Goal: Information Seeking & Learning: Learn about a topic

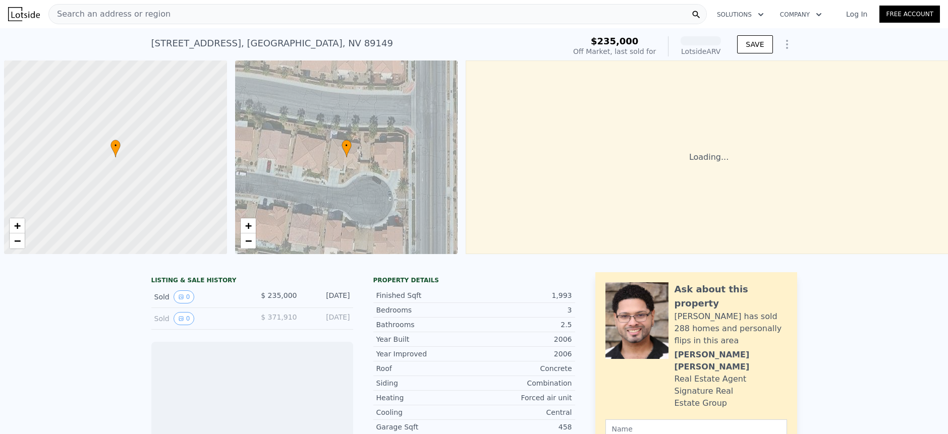
scroll to position [0, 4]
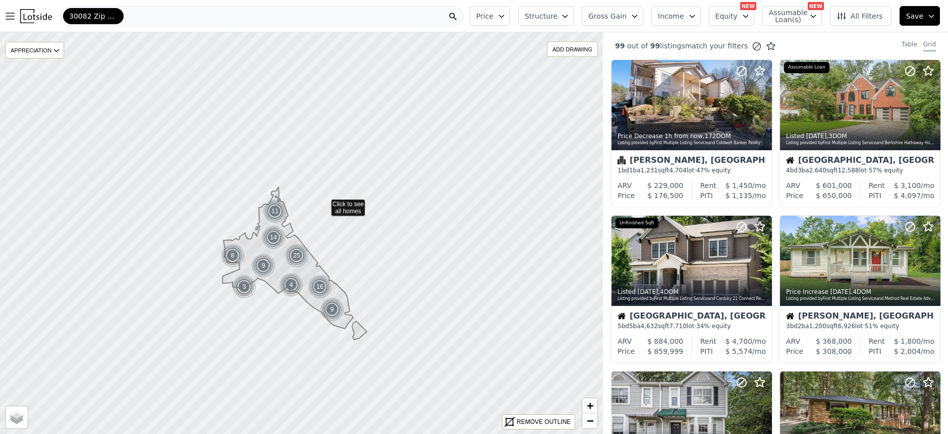
drag, startPoint x: 324, startPoint y: 171, endPoint x: 324, endPoint y: 210, distance: 39.4
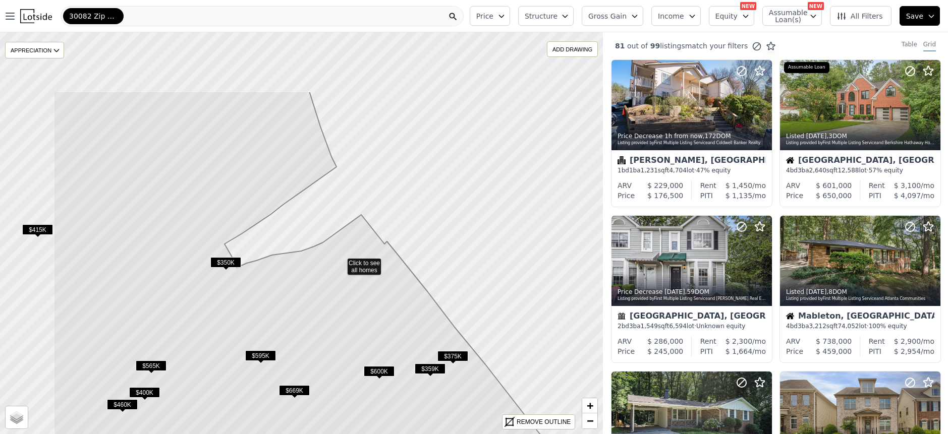
drag, startPoint x: 266, startPoint y: 210, endPoint x: 347, endPoint y: 291, distance: 113.8
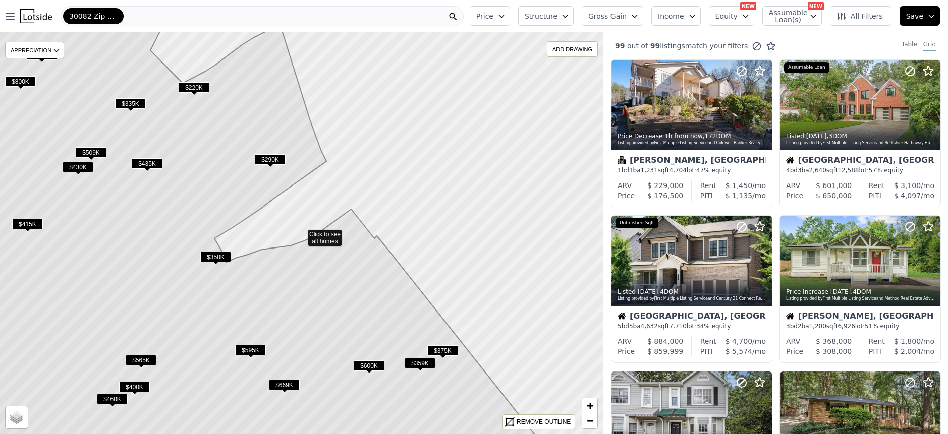
drag, startPoint x: 308, startPoint y: 304, endPoint x: 297, endPoint y: 223, distance: 81.5
click at [299, 201] on icon at bounding box center [253, 233] width 628 height 484
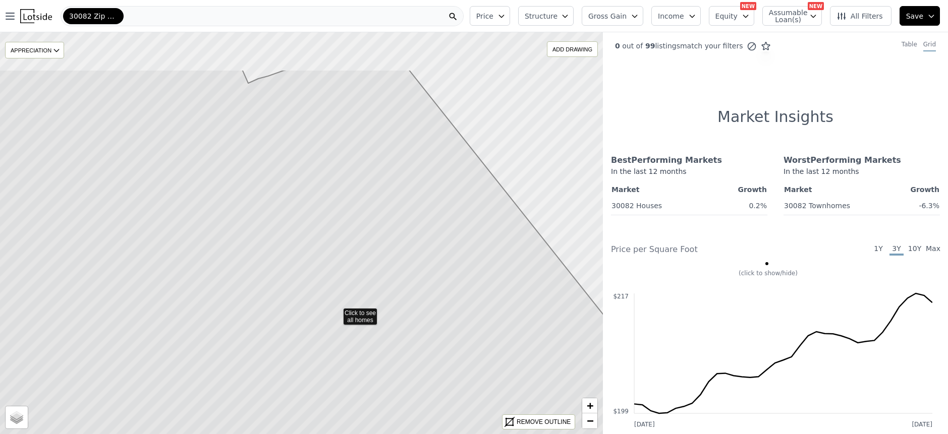
drag, startPoint x: 334, startPoint y: 304, endPoint x: 367, endPoint y: 300, distance: 33.6
click at [367, 300] on icon at bounding box center [337, 312] width 726 height 484
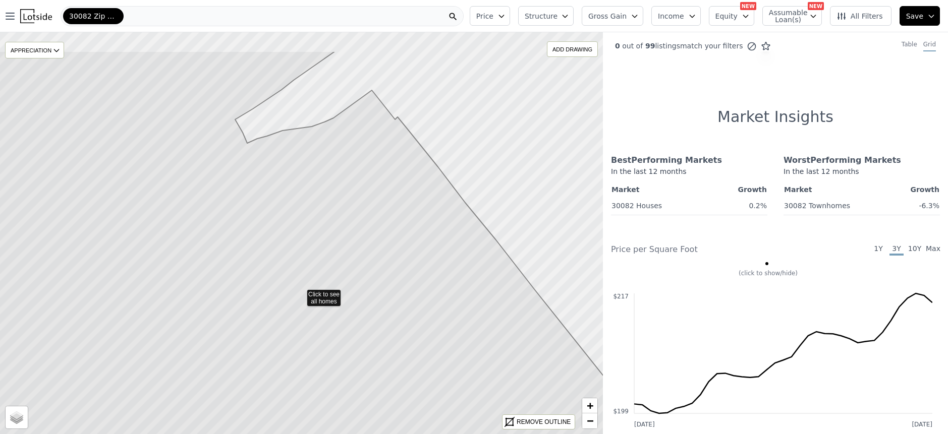
drag, startPoint x: 364, startPoint y: 230, endPoint x: 368, endPoint y: 297, distance: 67.7
click at [368, 297] on icon at bounding box center [301, 293] width 726 height 484
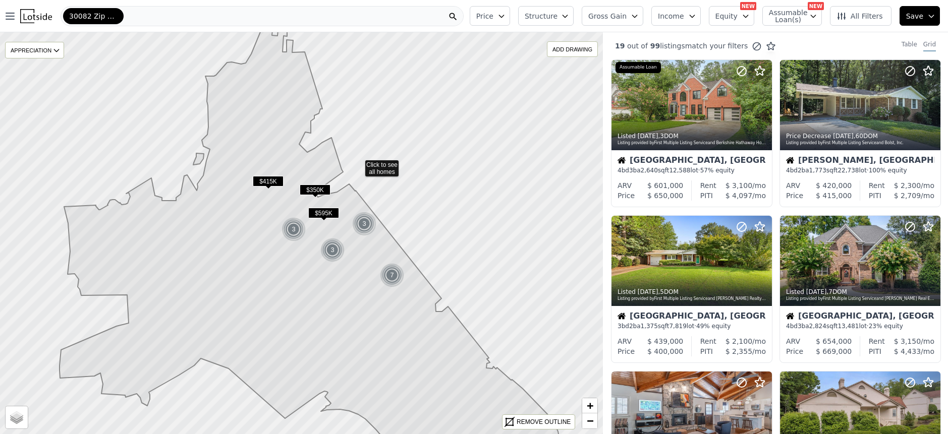
drag, startPoint x: 359, startPoint y: 142, endPoint x: 288, endPoint y: 83, distance: 92.1
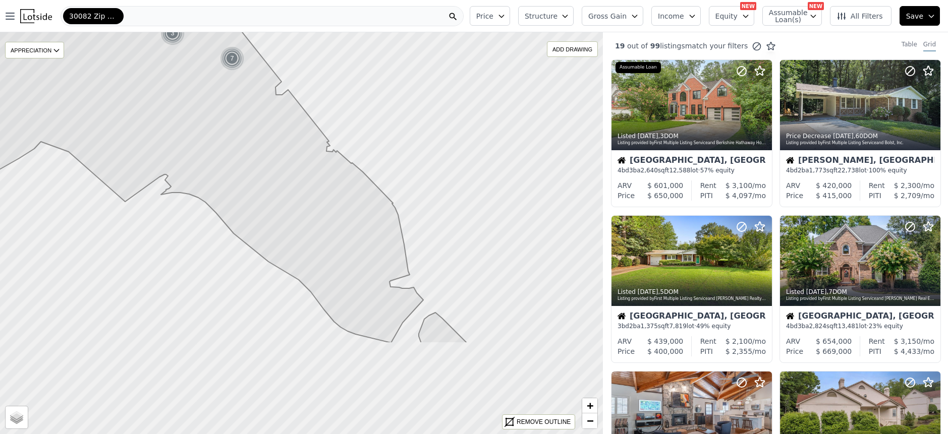
drag, startPoint x: 393, startPoint y: 255, endPoint x: 341, endPoint y: 162, distance: 106.7
click at [341, 162] on icon at bounding box center [184, 101] width 568 height 484
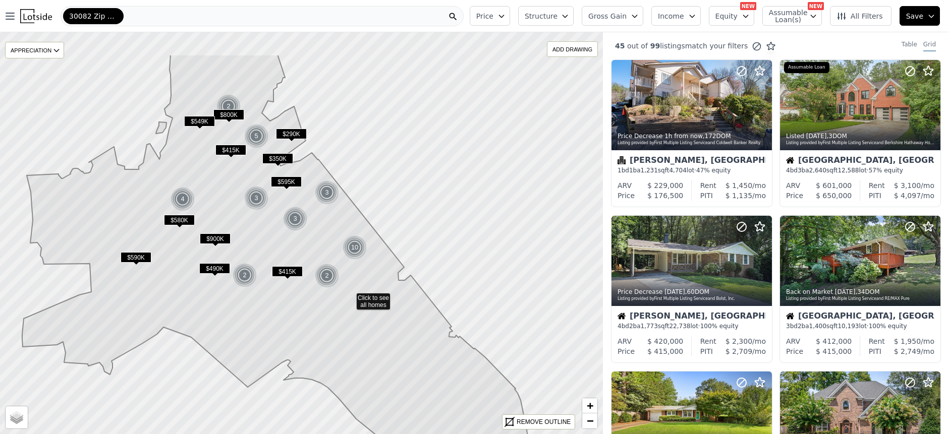
drag, startPoint x: 399, startPoint y: 307, endPoint x: 439, endPoint y: 344, distance: 54.6
click at [443, 348] on icon at bounding box center [310, 296] width 577 height 484
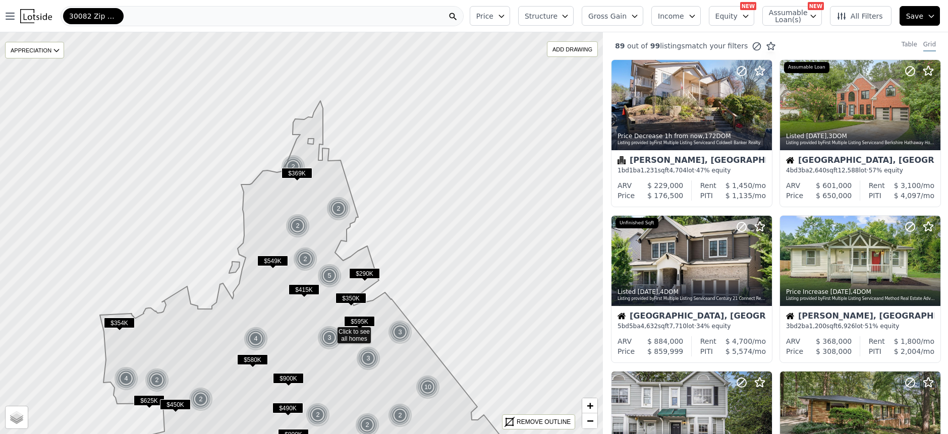
drag, startPoint x: 334, startPoint y: 176, endPoint x: 362, endPoint y: 263, distance: 92.1
click at [362, 263] on icon at bounding box center [347, 337] width 505 height 472
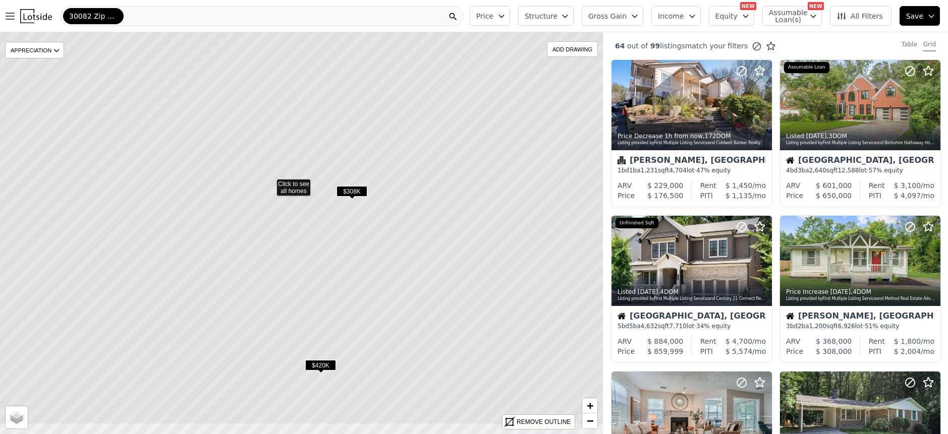
drag, startPoint x: 288, startPoint y: 232, endPoint x: 155, endPoint y: 96, distance: 190.2
click at [171, 107] on icon at bounding box center [271, 182] width 726 height 484
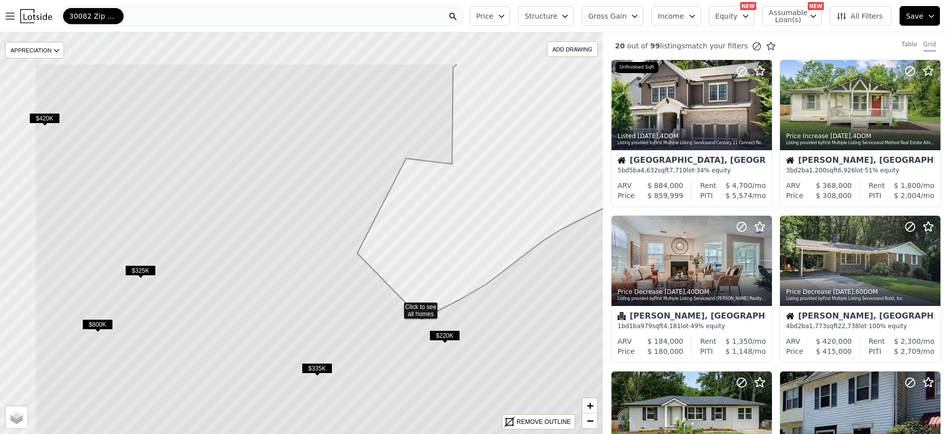
drag, startPoint x: 257, startPoint y: 188, endPoint x: 413, endPoint y: 282, distance: 182.0
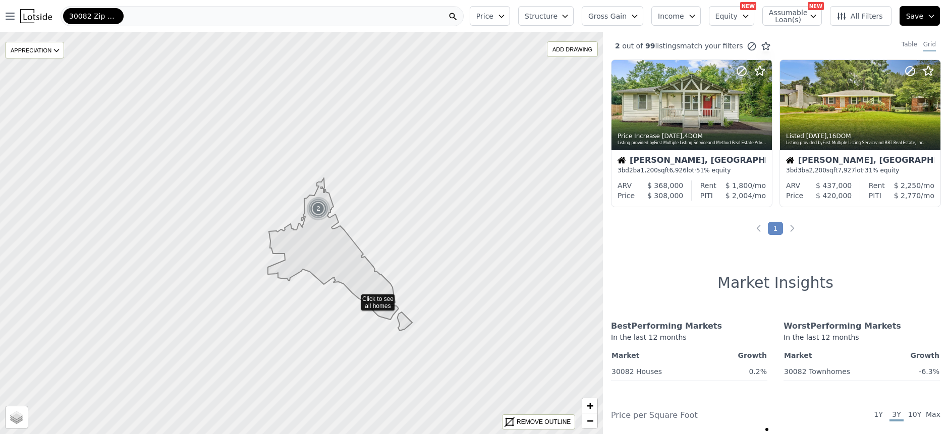
drag, startPoint x: 378, startPoint y: 321, endPoint x: 356, endPoint y: 298, distance: 31.8
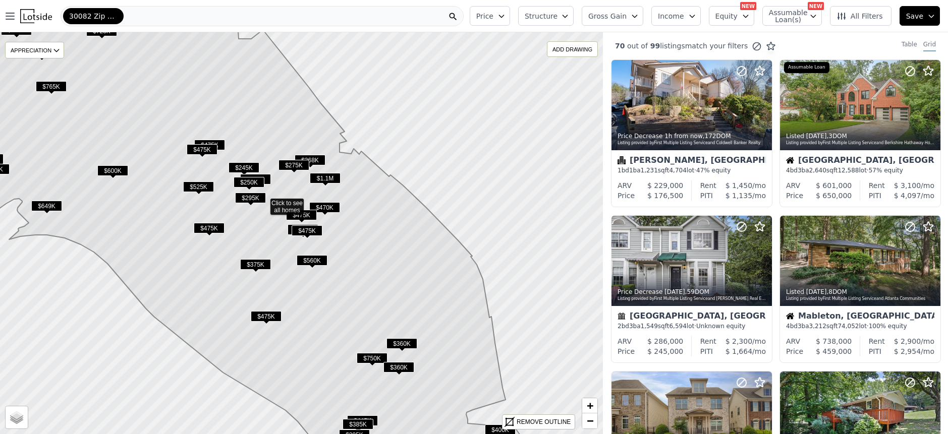
click at [399, 232] on icon at bounding box center [214, 202] width 626 height 484
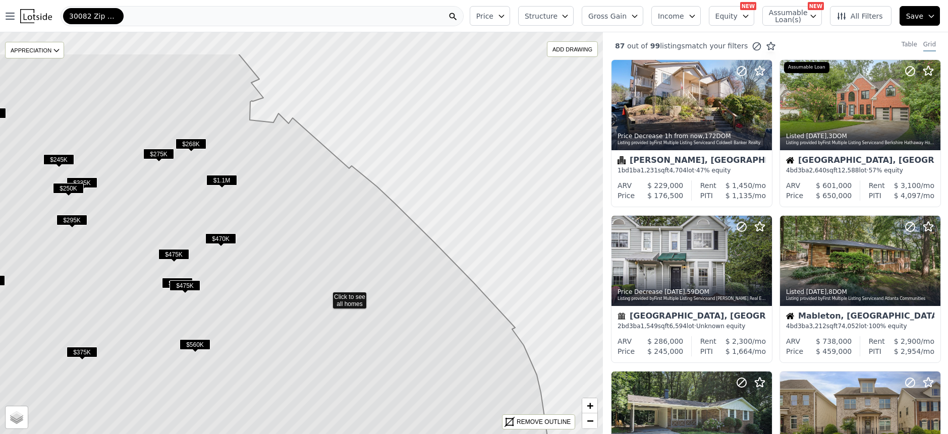
drag, startPoint x: 369, startPoint y: 177, endPoint x: 404, endPoint y: 256, distance: 86.8
click at [404, 257] on icon at bounding box center [266, 295] width 604 height 484
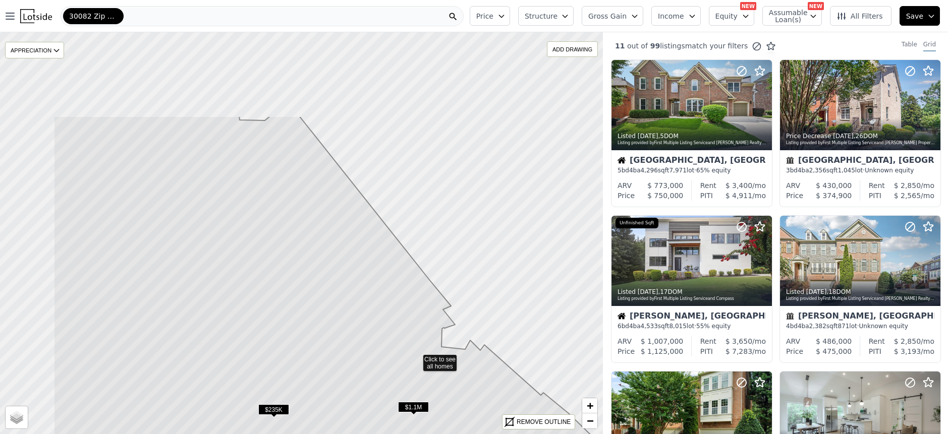
drag, startPoint x: 366, startPoint y: 238, endPoint x: 493, endPoint y: 361, distance: 177.4
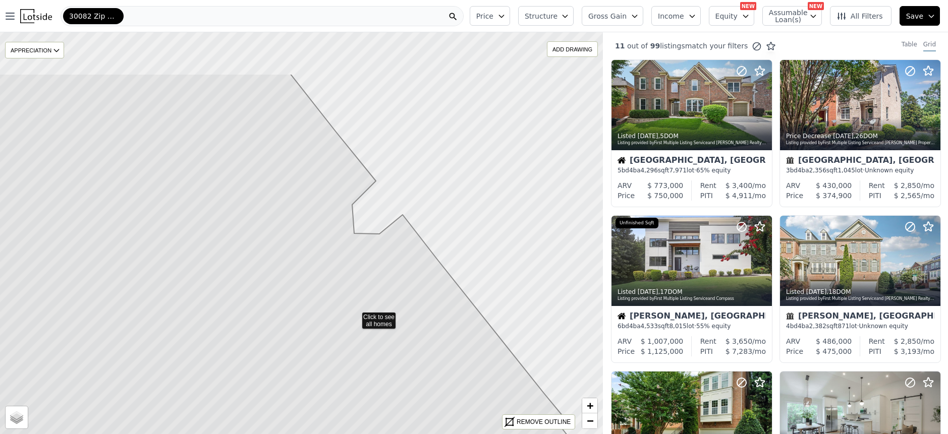
drag, startPoint x: 360, startPoint y: 222, endPoint x: 431, endPoint y: 315, distance: 117.1
click at [432, 319] on icon at bounding box center [353, 316] width 723 height 484
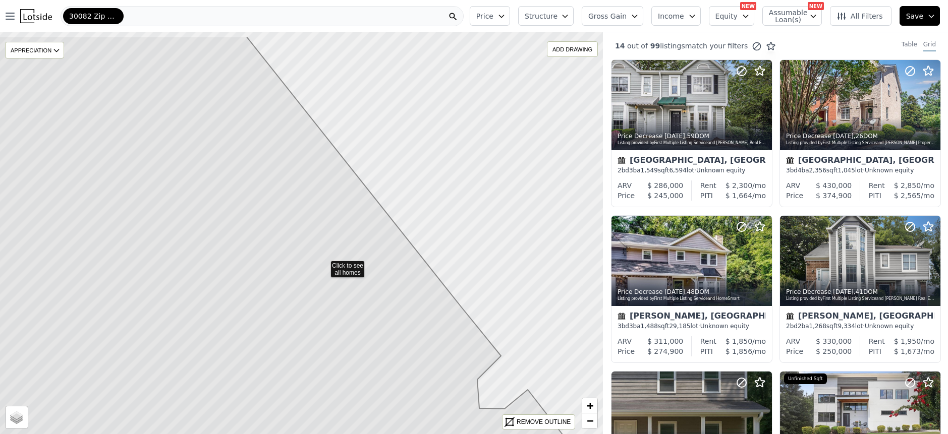
drag, startPoint x: 350, startPoint y: 231, endPoint x: 366, endPoint y: 260, distance: 33.7
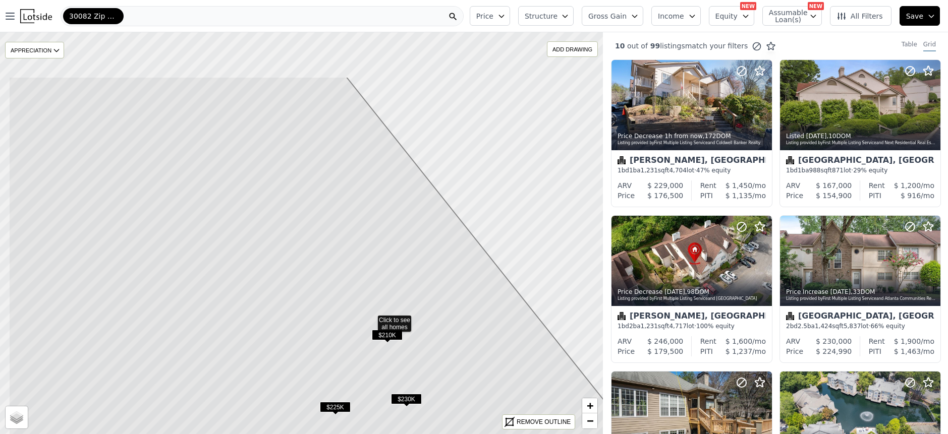
drag, startPoint x: 353, startPoint y: 204, endPoint x: 423, endPoint y: 278, distance: 102.4
click at [423, 278] on icon at bounding box center [370, 319] width 723 height 484
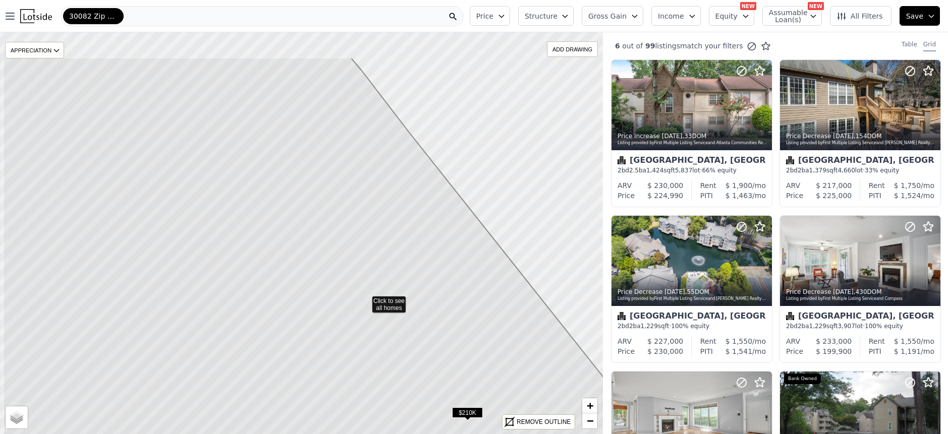
drag, startPoint x: 353, startPoint y: 207, endPoint x: 415, endPoint y: 272, distance: 90.3
click at [418, 274] on icon at bounding box center [366, 300] width 726 height 484
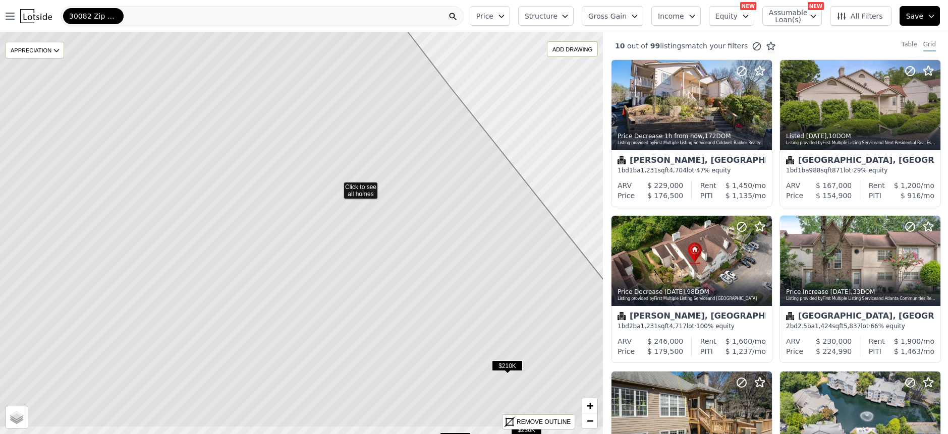
drag, startPoint x: 300, startPoint y: 253, endPoint x: 337, endPoint y: 172, distance: 89.7
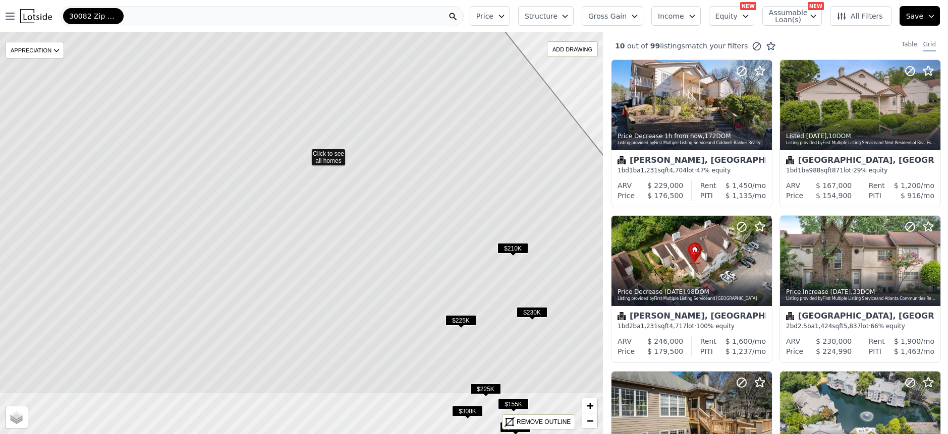
drag, startPoint x: 262, startPoint y: 241, endPoint x: 266, endPoint y: 165, distance: 76.8
click at [266, 165] on icon at bounding box center [305, 152] width 726 height 484
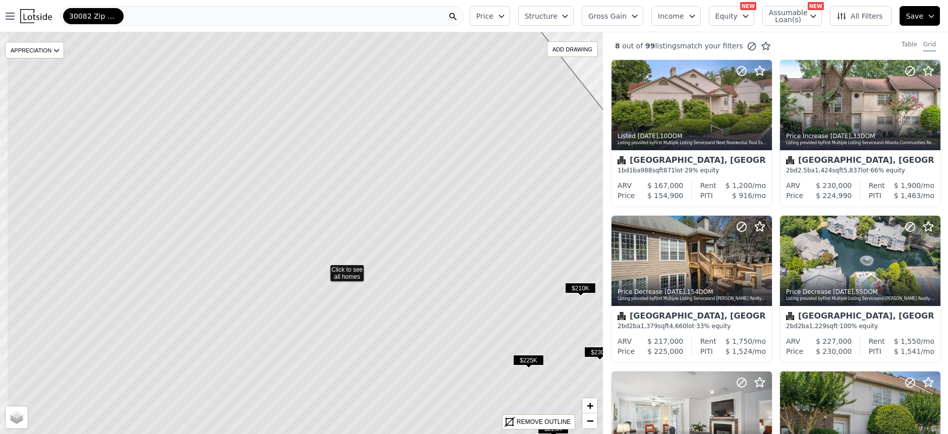
drag, startPoint x: 266, startPoint y: 165, endPoint x: 334, endPoint y: 204, distance: 78.5
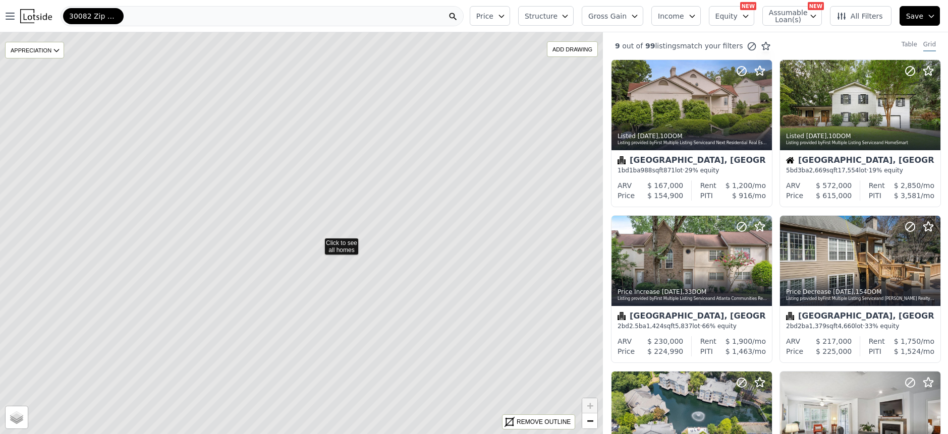
drag, startPoint x: 304, startPoint y: 127, endPoint x: 301, endPoint y: 172, distance: 44.5
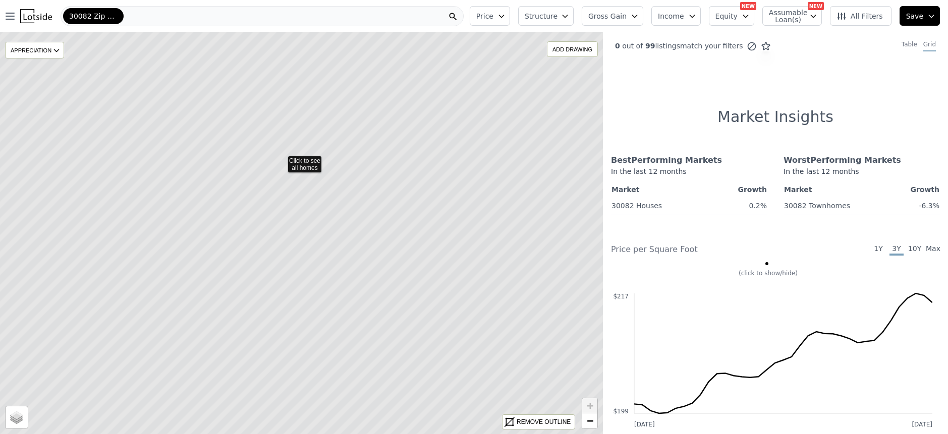
drag, startPoint x: 406, startPoint y: 162, endPoint x: 359, endPoint y: 140, distance: 51.9
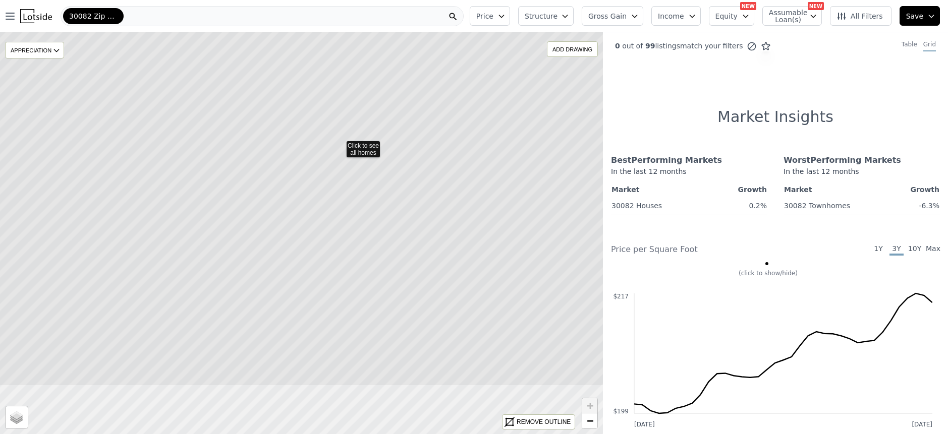
drag, startPoint x: 299, startPoint y: 234, endPoint x: 357, endPoint y: 158, distance: 95.8
click at [363, 153] on icon at bounding box center [340, 144] width 726 height 484
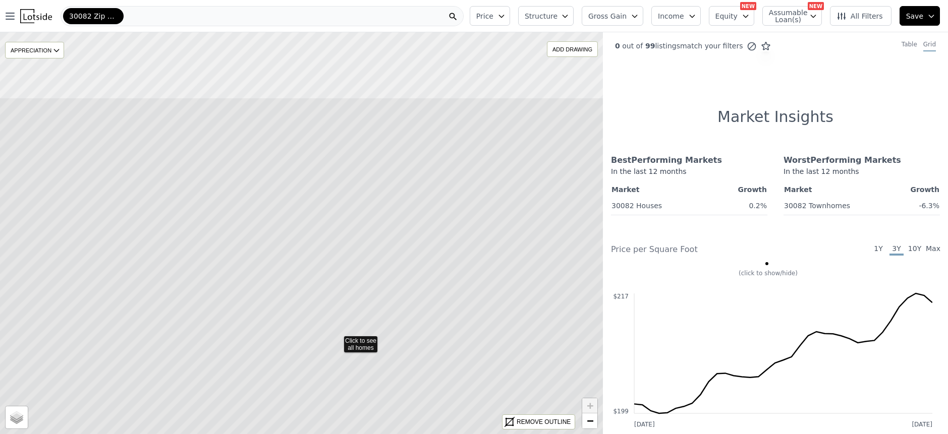
drag, startPoint x: 344, startPoint y: 250, endPoint x: 314, endPoint y: 173, distance: 82.6
click at [361, 281] on icon at bounding box center [337, 339] width 726 height 484
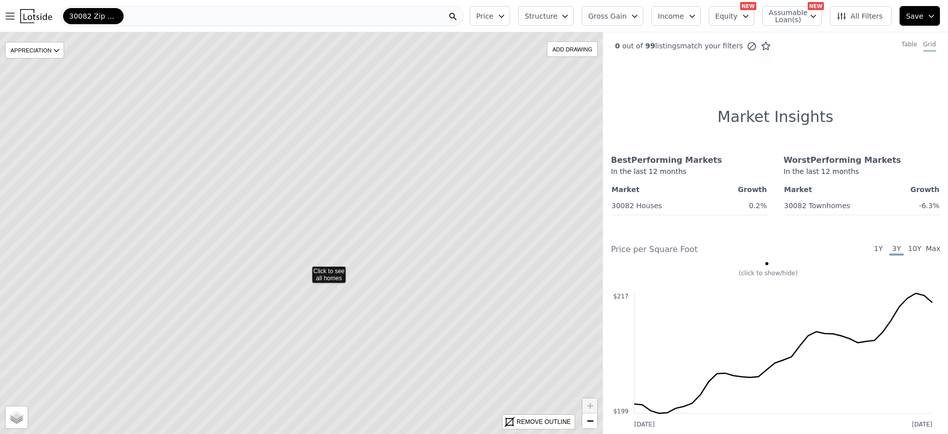
drag, startPoint x: 356, startPoint y: 189, endPoint x: 360, endPoint y: 226, distance: 37.0
click at [360, 226] on icon at bounding box center [305, 270] width 726 height 484
click at [366, 202] on icon at bounding box center [302, 233] width 726 height 484
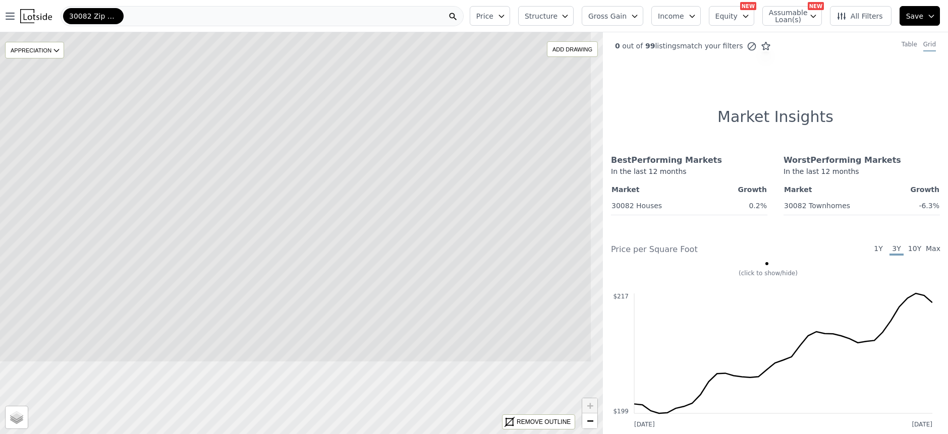
drag, startPoint x: 451, startPoint y: 216, endPoint x: 378, endPoint y: 103, distance: 134.4
click at [378, 103] on icon at bounding box center [229, 120] width 726 height 484
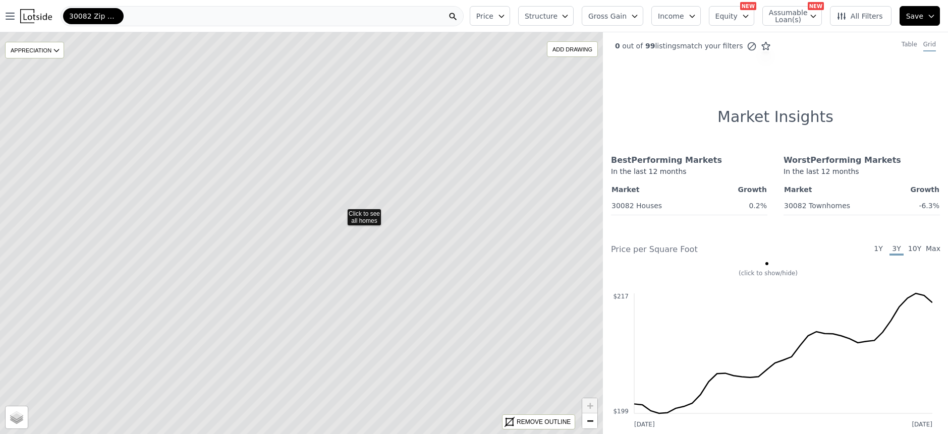
drag, startPoint x: 264, startPoint y: 247, endPoint x: 305, endPoint y: 228, distance: 44.7
click at [305, 228] on icon at bounding box center [341, 212] width 726 height 484
click at [306, 216] on icon at bounding box center [302, 233] width 726 height 484
click at [300, 205] on icon at bounding box center [302, 233] width 726 height 484
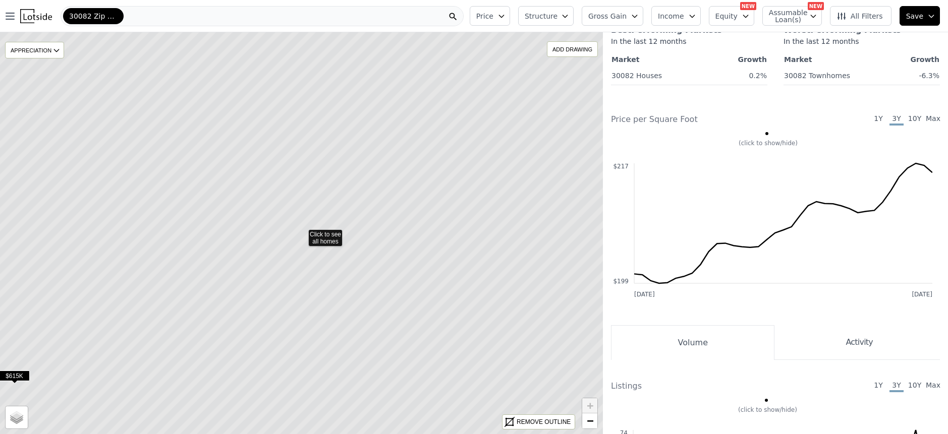
scroll to position [404, 0]
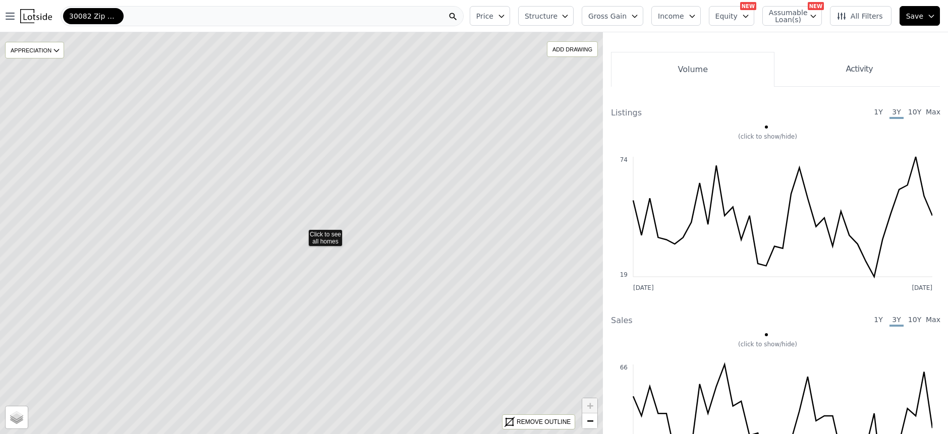
scroll to position [238, 0]
